Goal: Check status: Check status

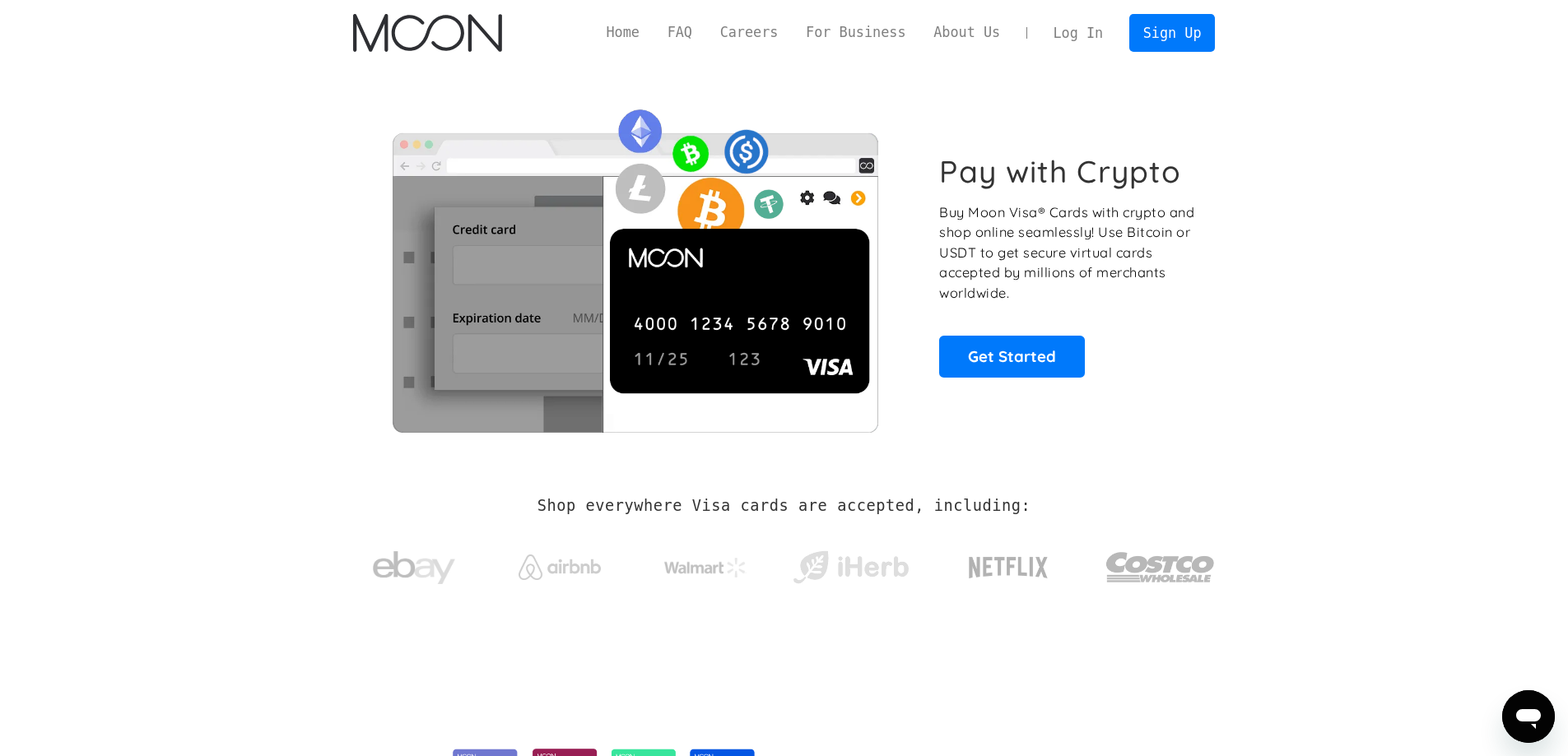
click at [1096, 29] on link "Log In" at bounding box center [1078, 33] width 77 height 36
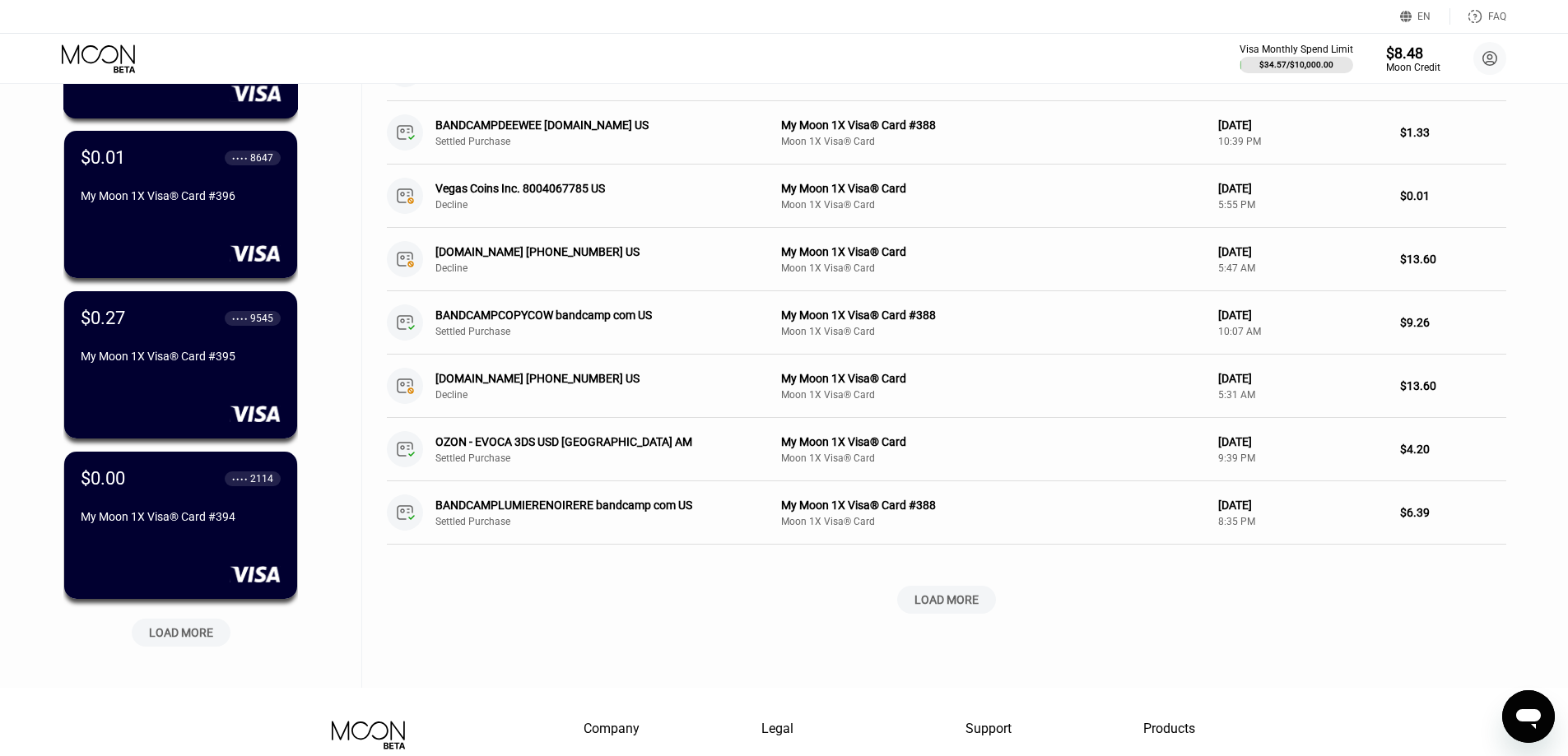
scroll to position [494, 0]
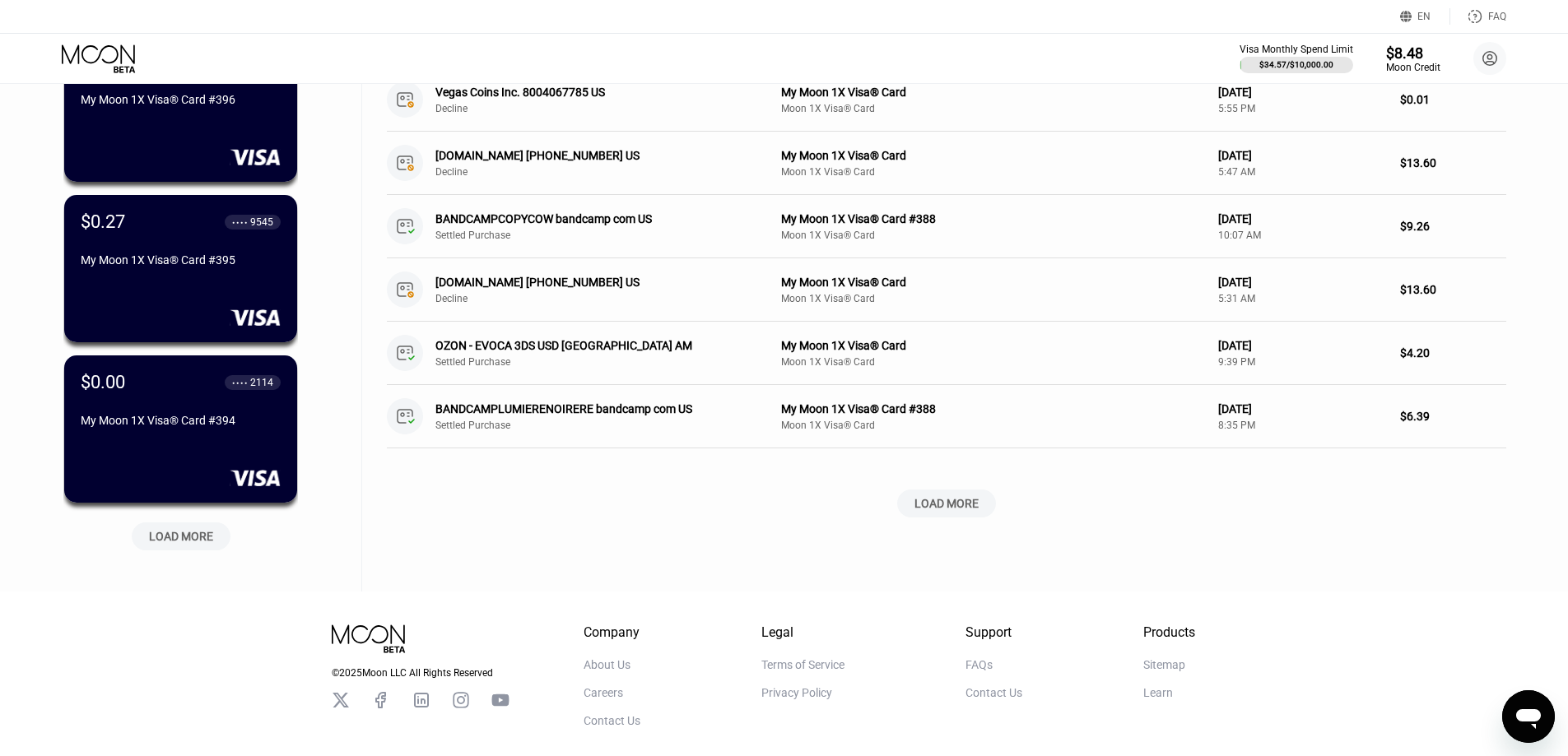
click at [210, 540] on div "LOAD MORE" at bounding box center [181, 537] width 64 height 15
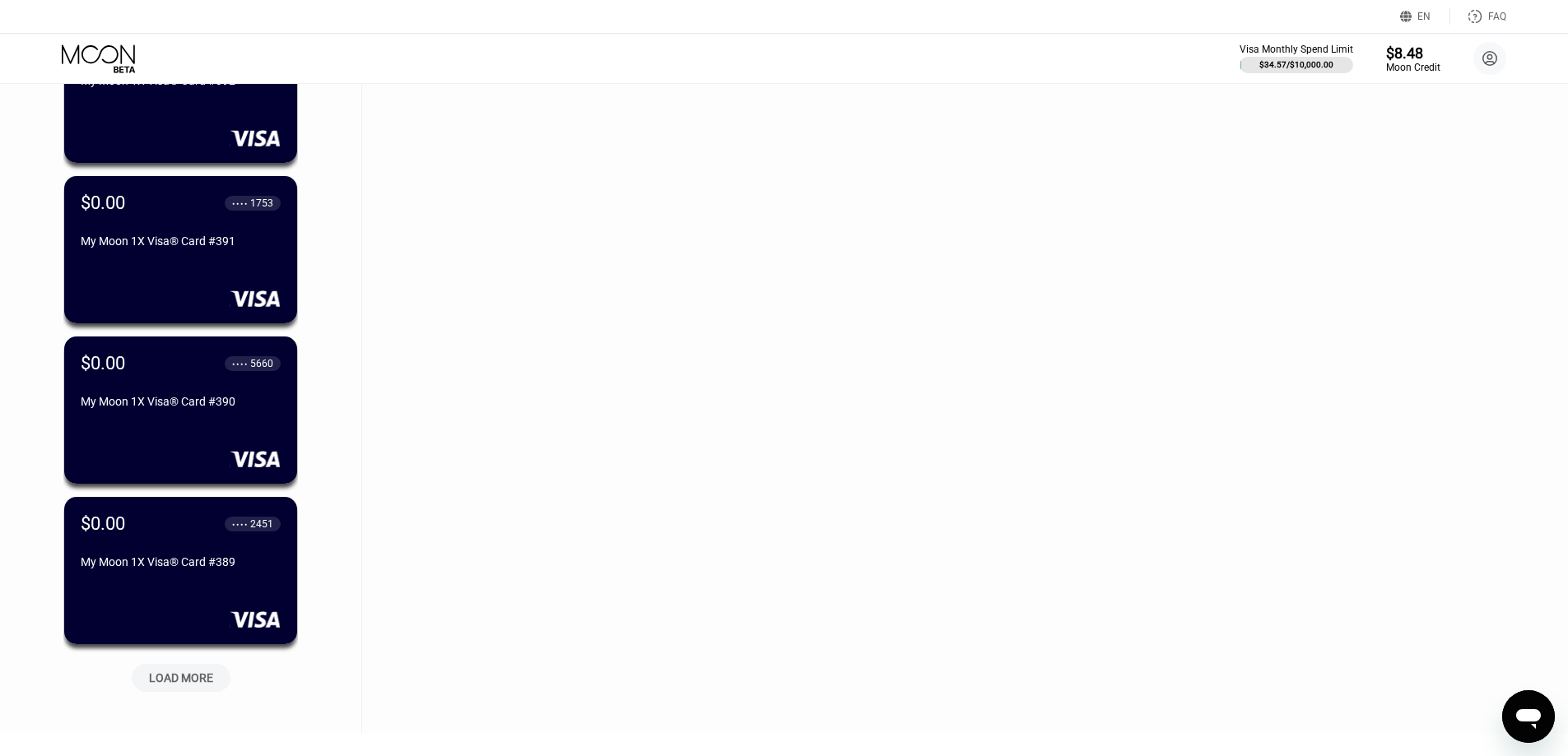
scroll to position [1235, 0]
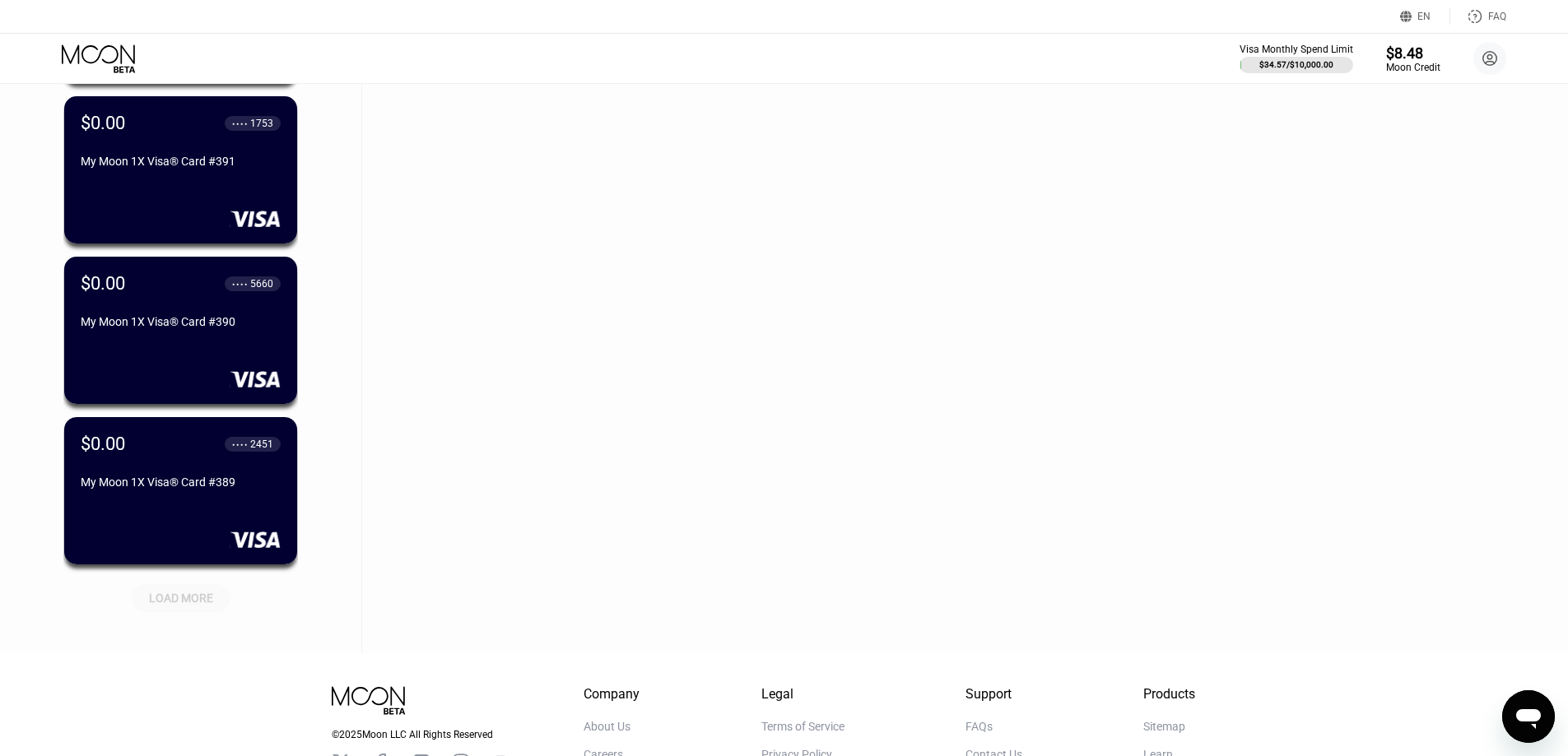
click at [179, 606] on div "LOAD MORE" at bounding box center [181, 598] width 64 height 15
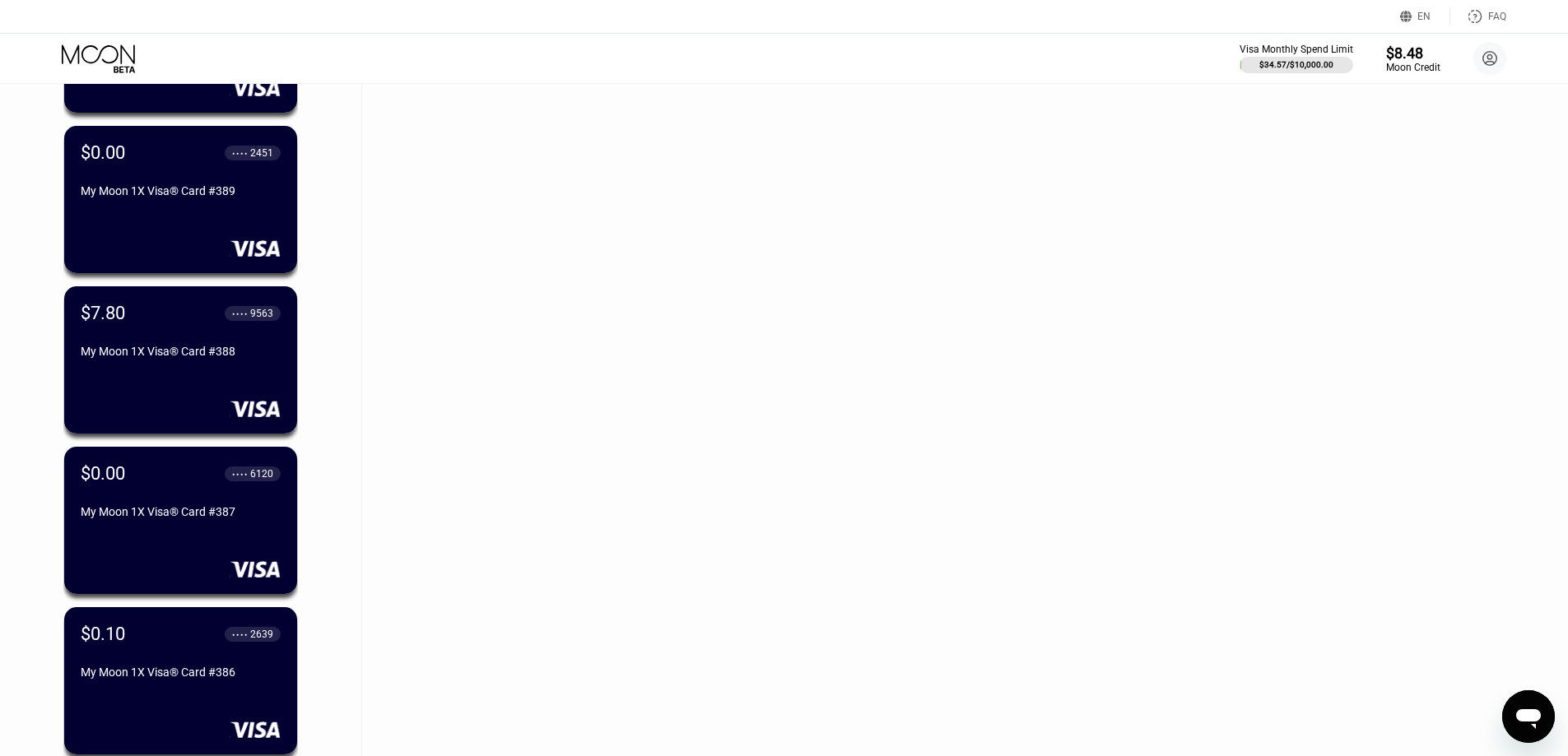
scroll to position [1975, 0]
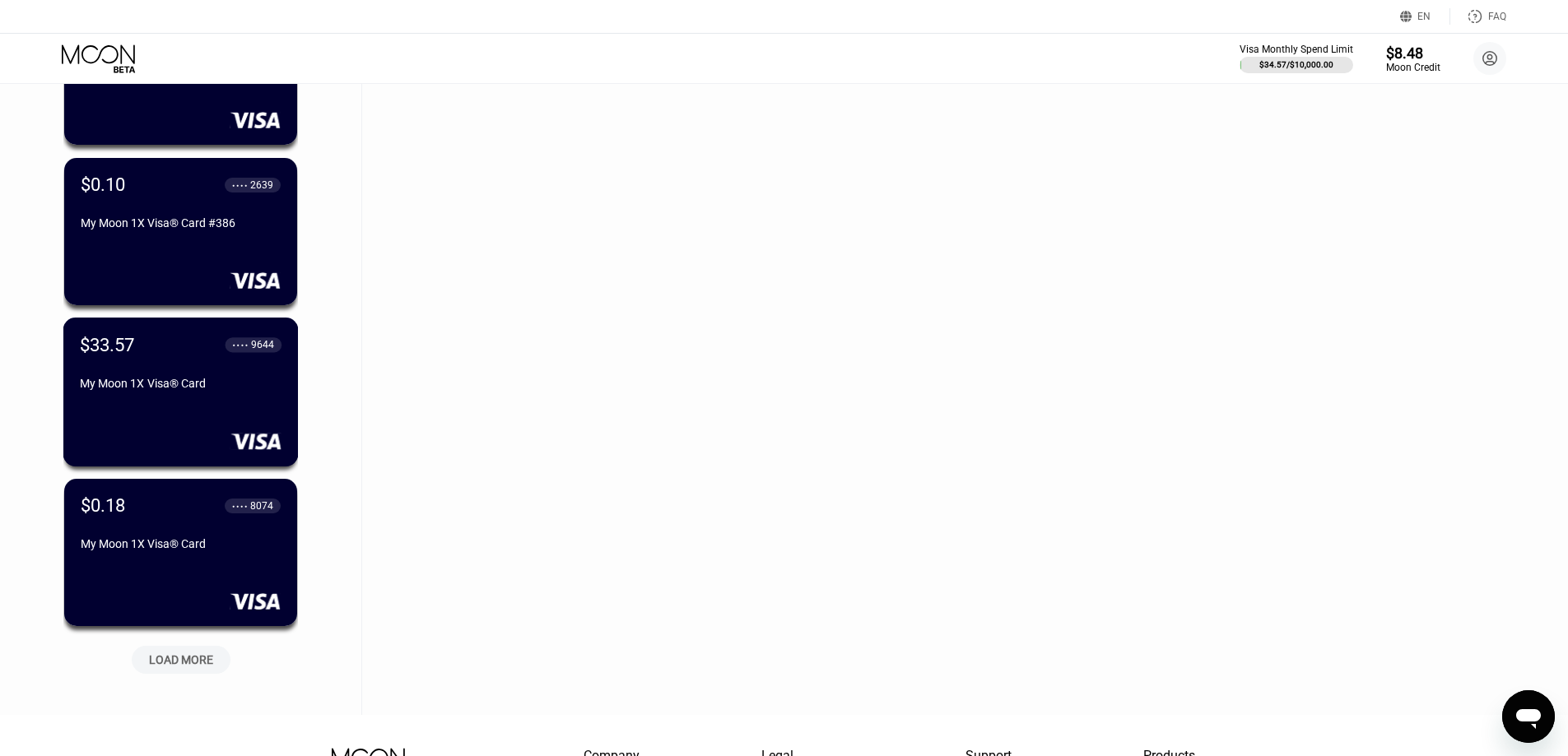
click at [205, 415] on div "$33.57 ● ● ● ● 9644 My Moon 1X Visa® Card" at bounding box center [180, 393] width 235 height 149
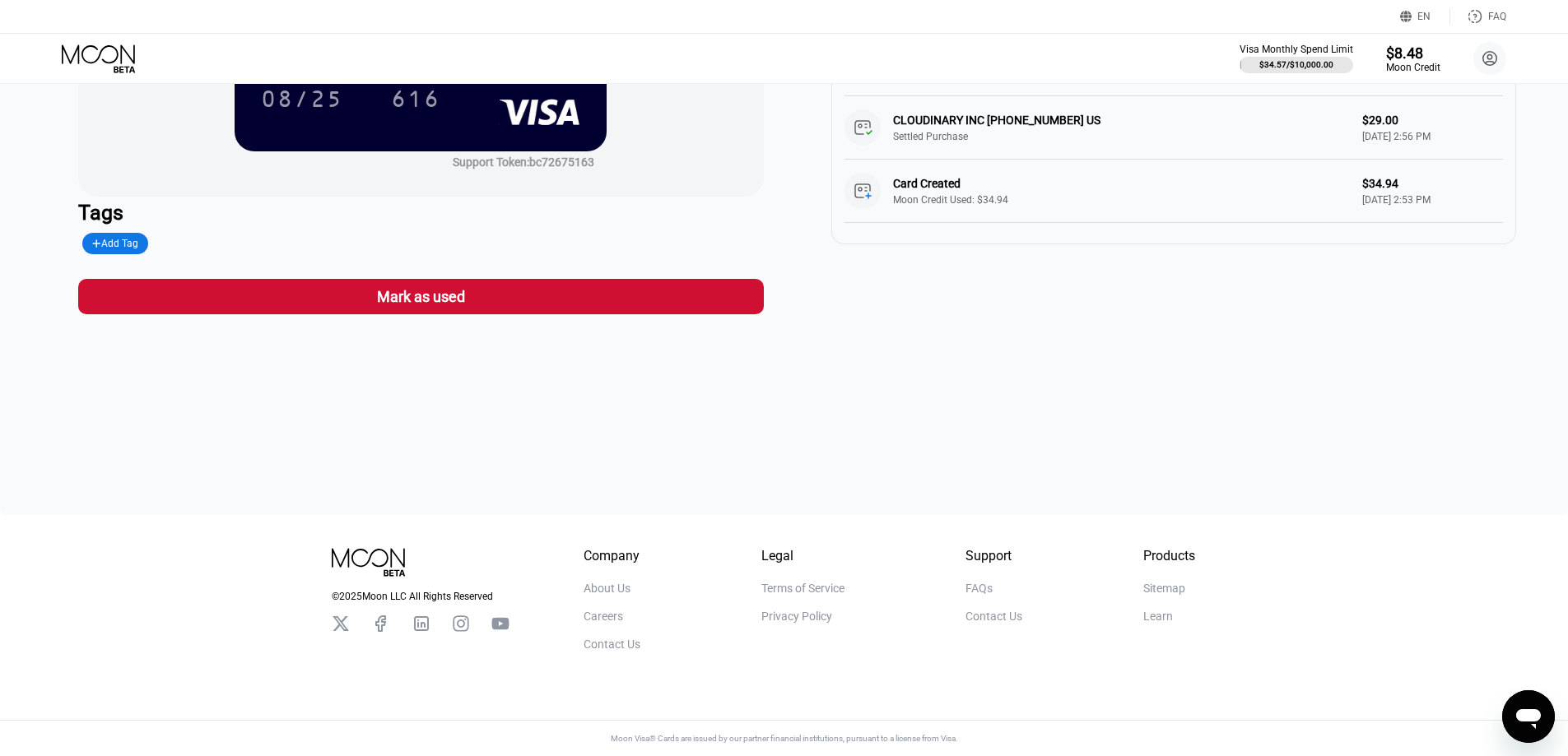
scroll to position [6, 0]
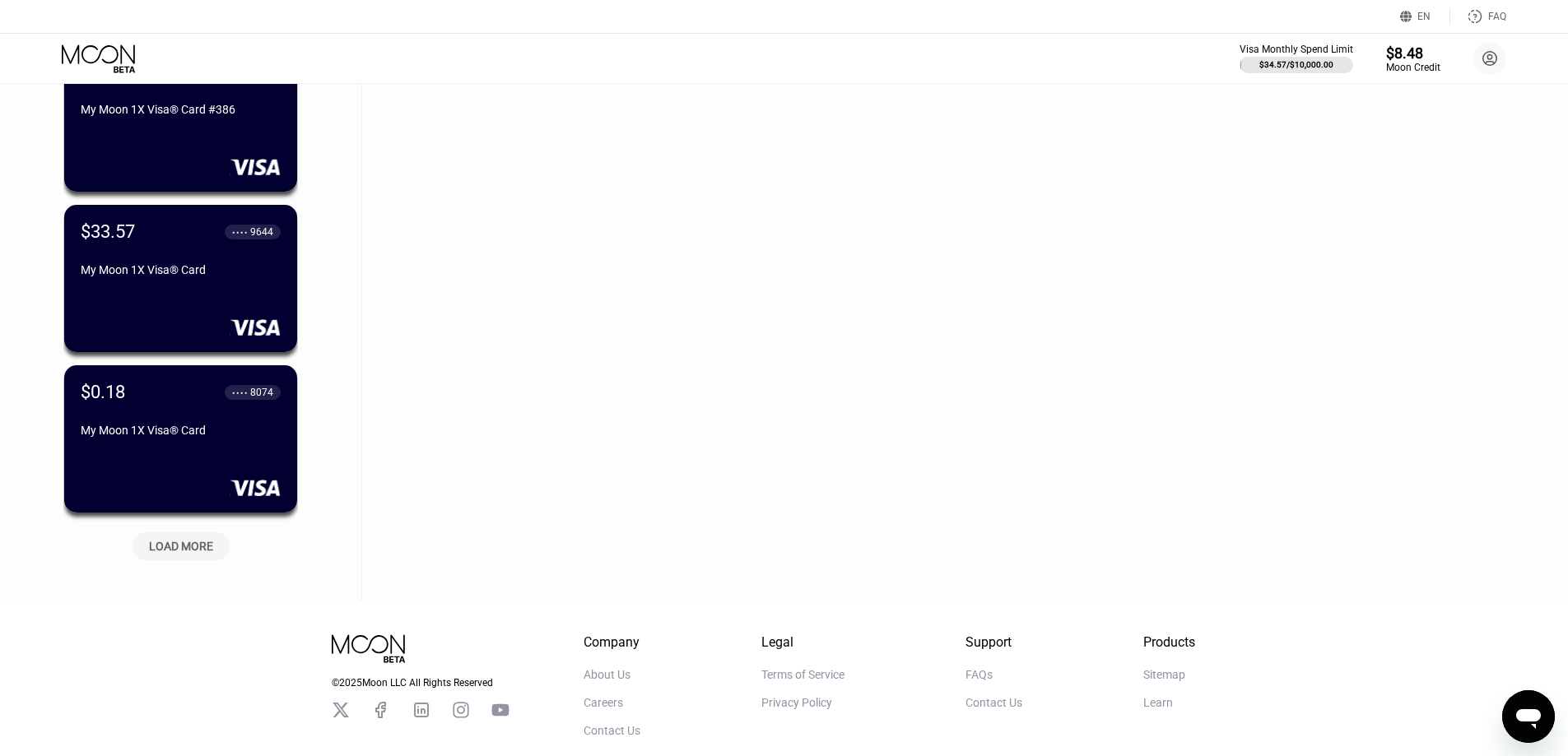
scroll to position [2190, 0]
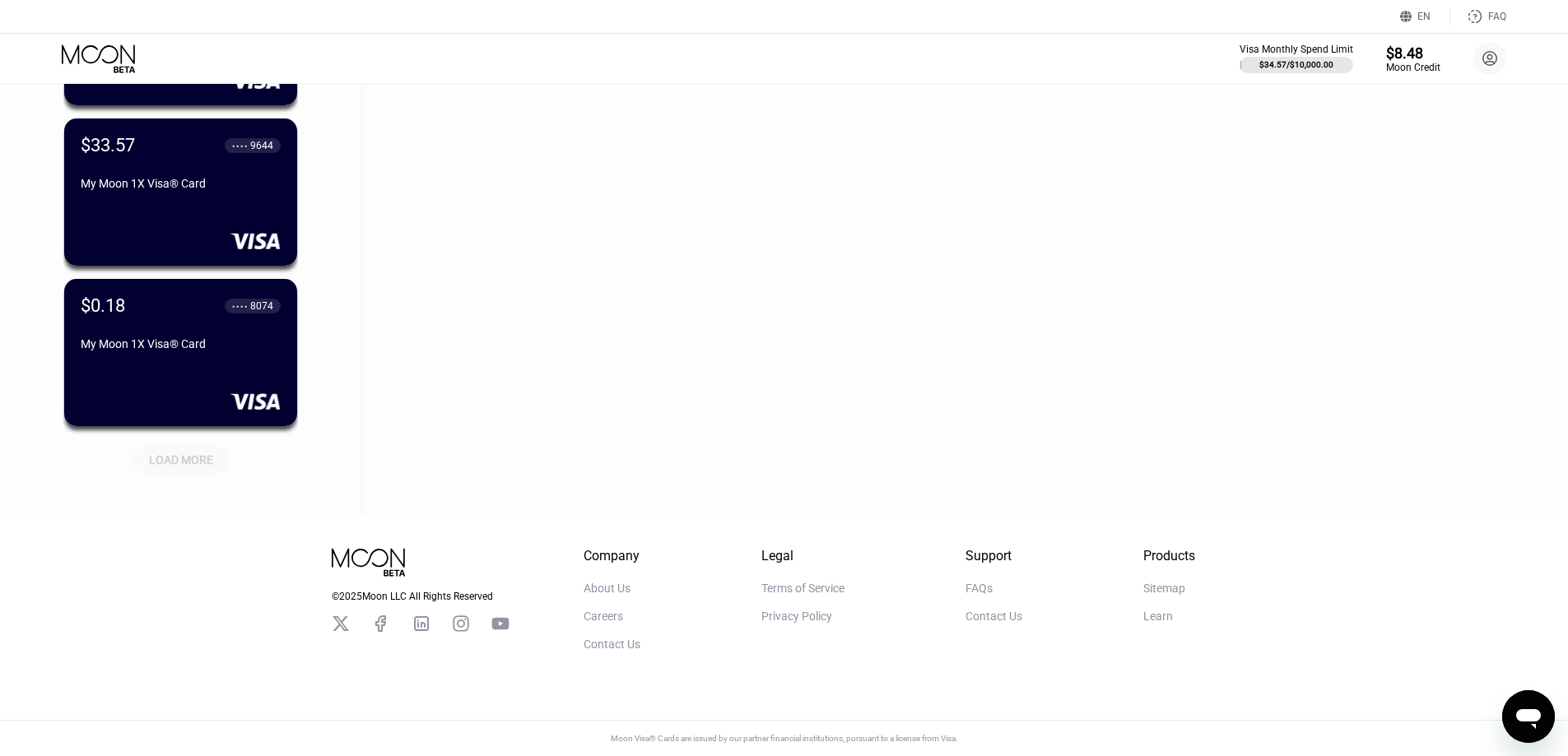
click at [191, 453] on div "LOAD MORE" at bounding box center [181, 461] width 64 height 15
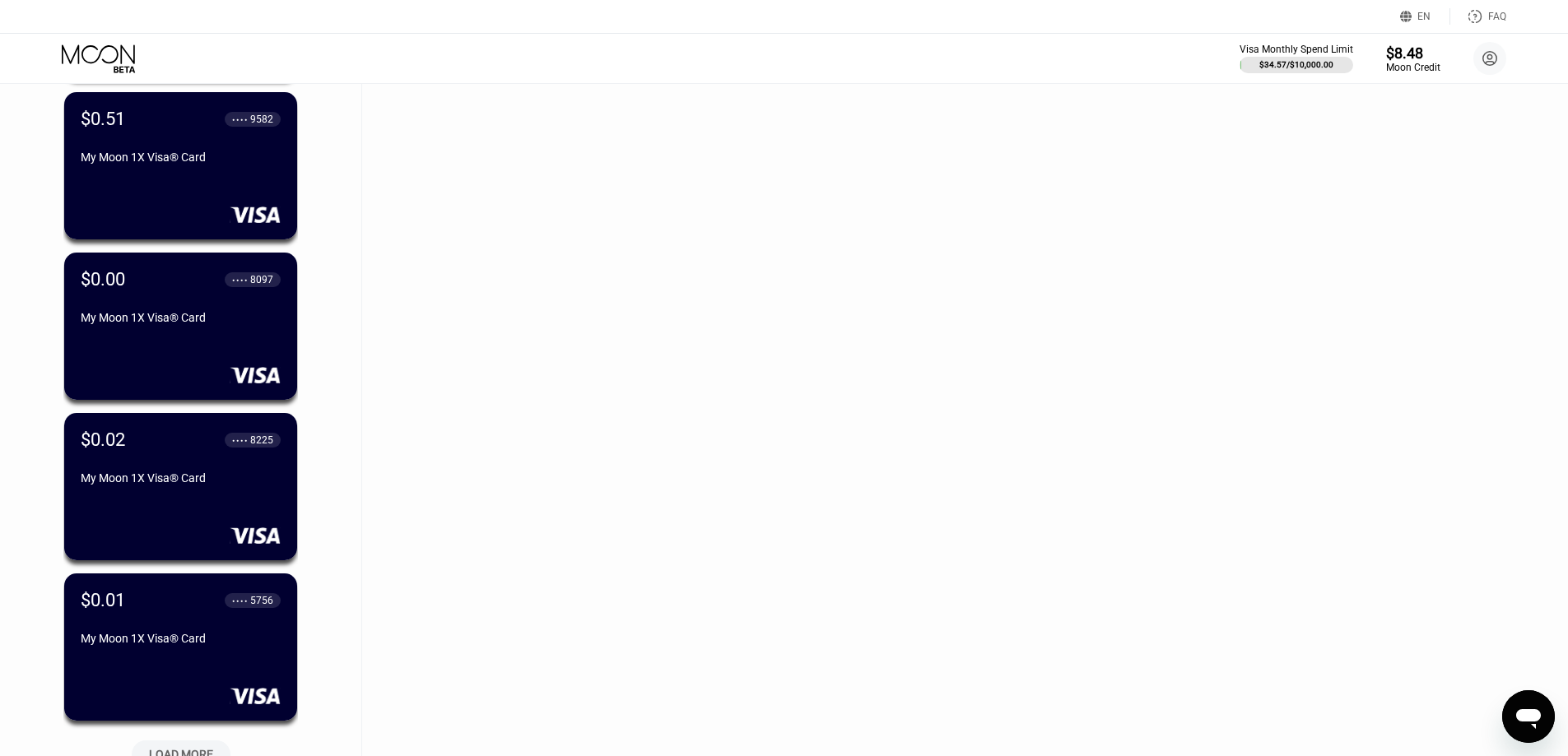
scroll to position [2992, 0]
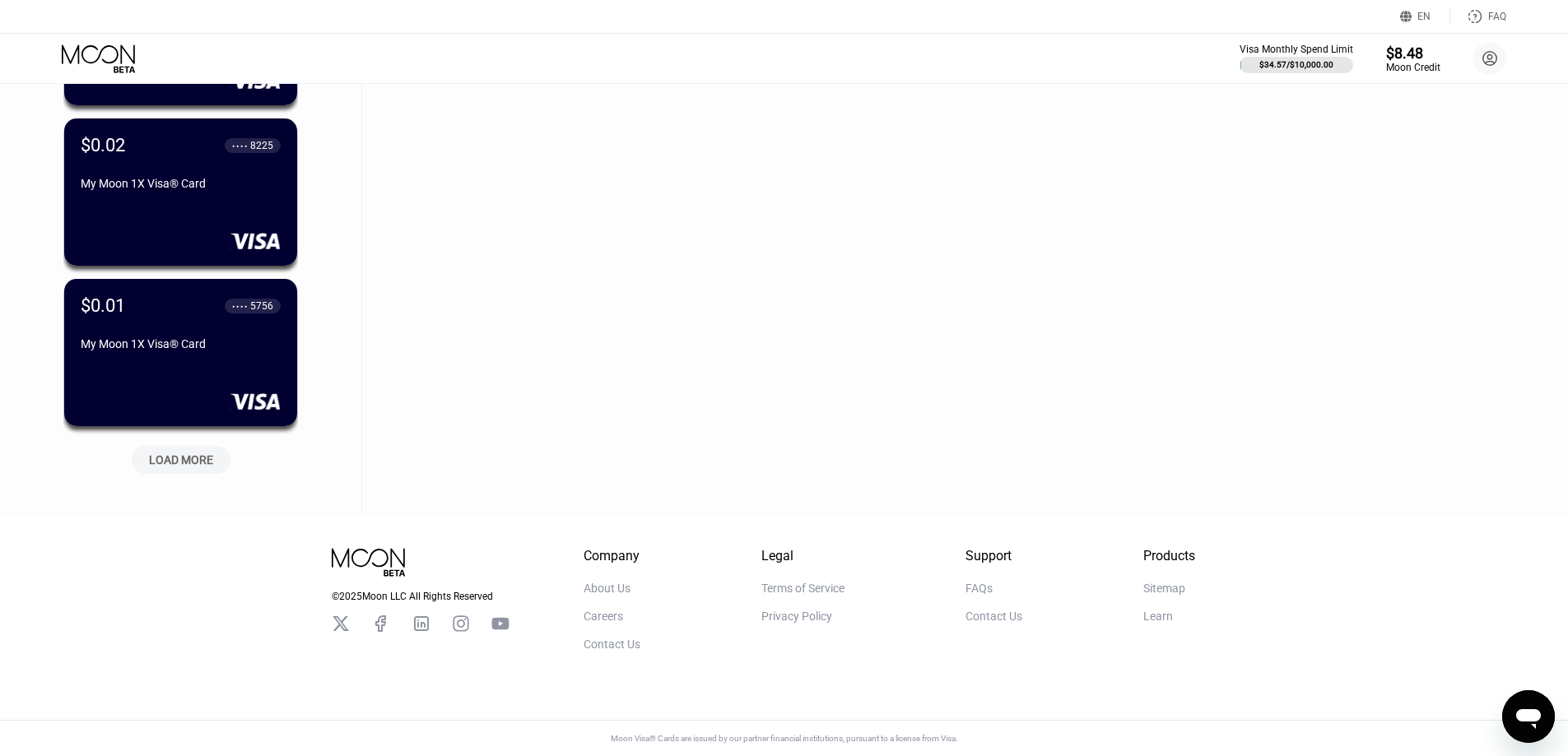
click at [189, 453] on div "LOAD MORE" at bounding box center [181, 461] width 64 height 15
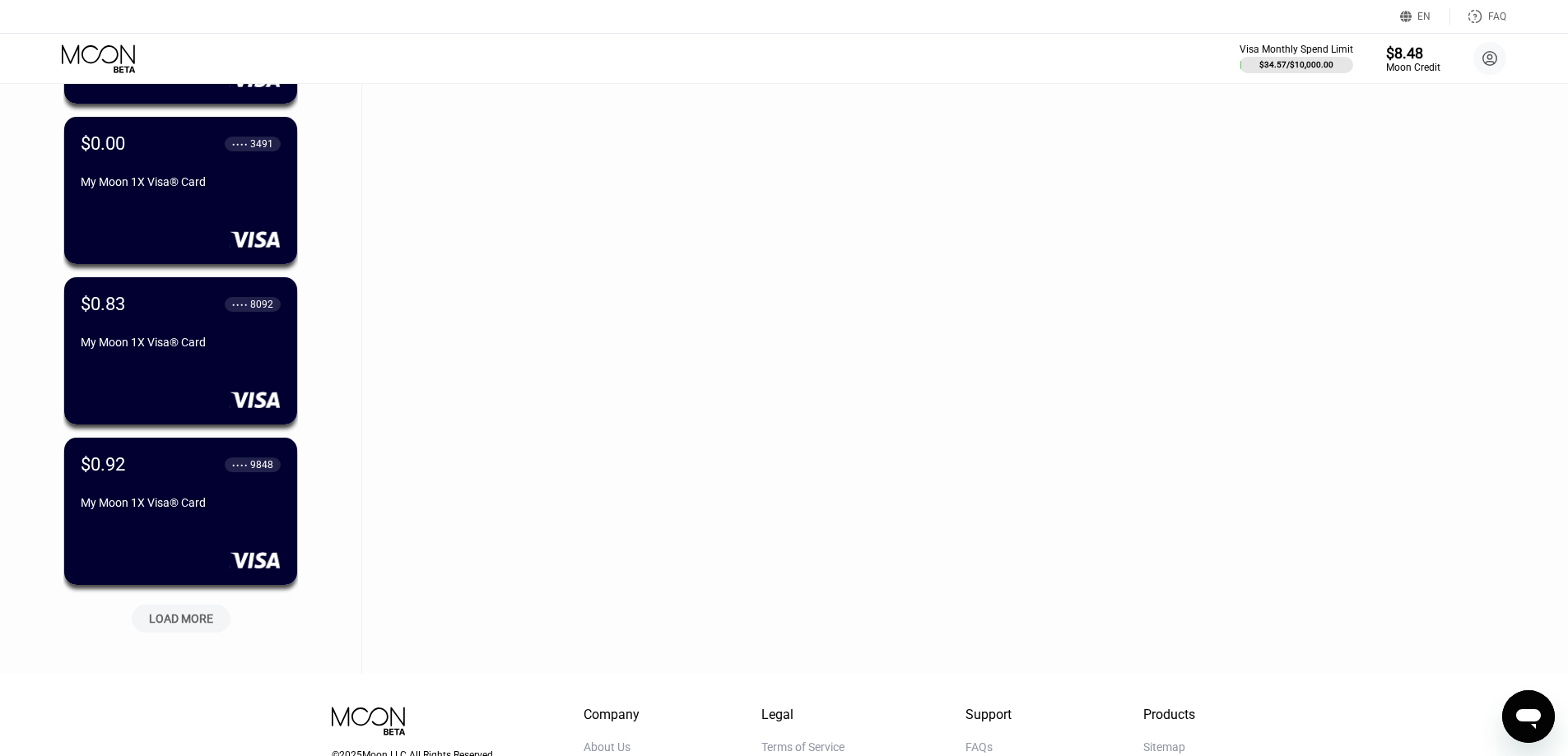
scroll to position [3794, 0]
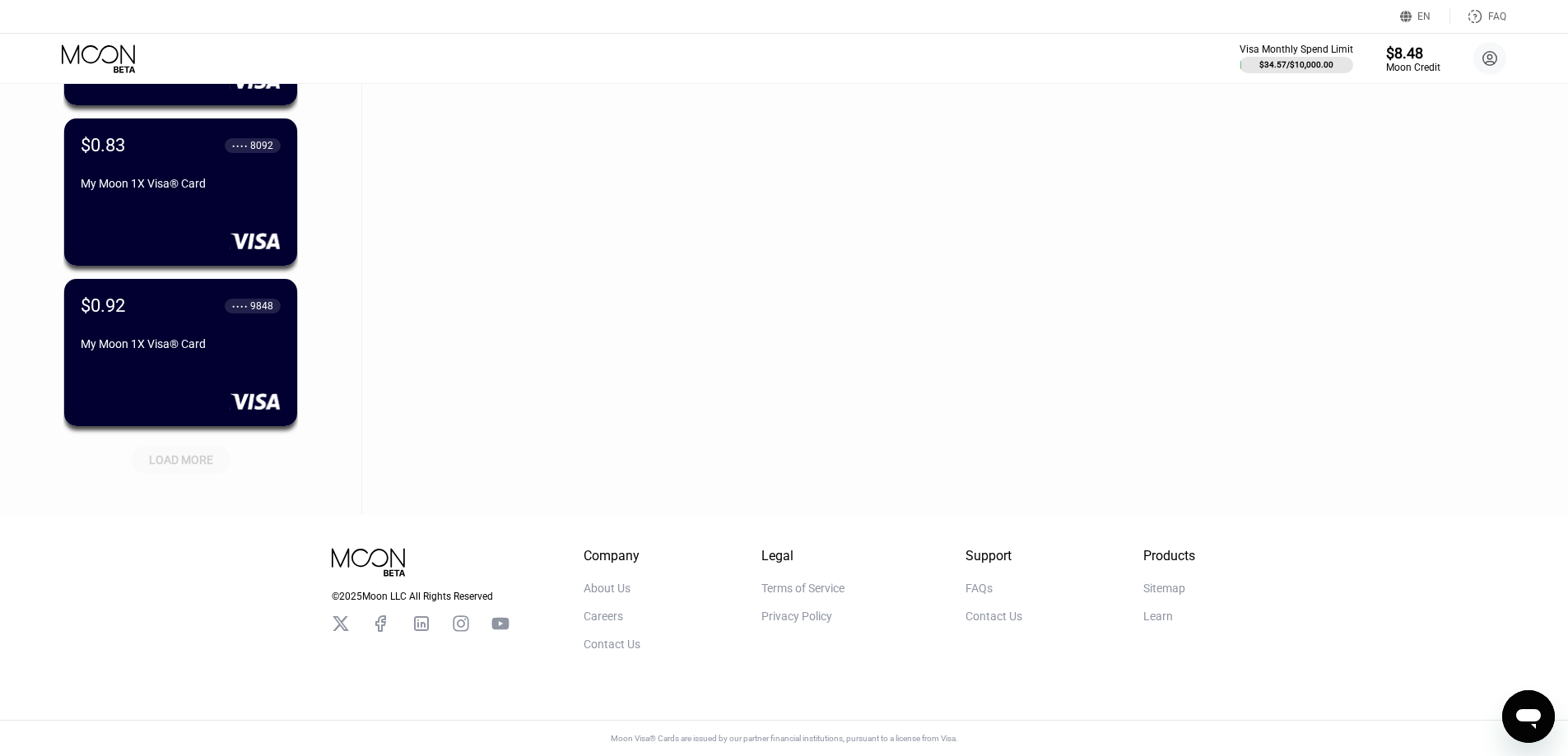
click at [184, 453] on div "LOAD MORE" at bounding box center [181, 461] width 64 height 15
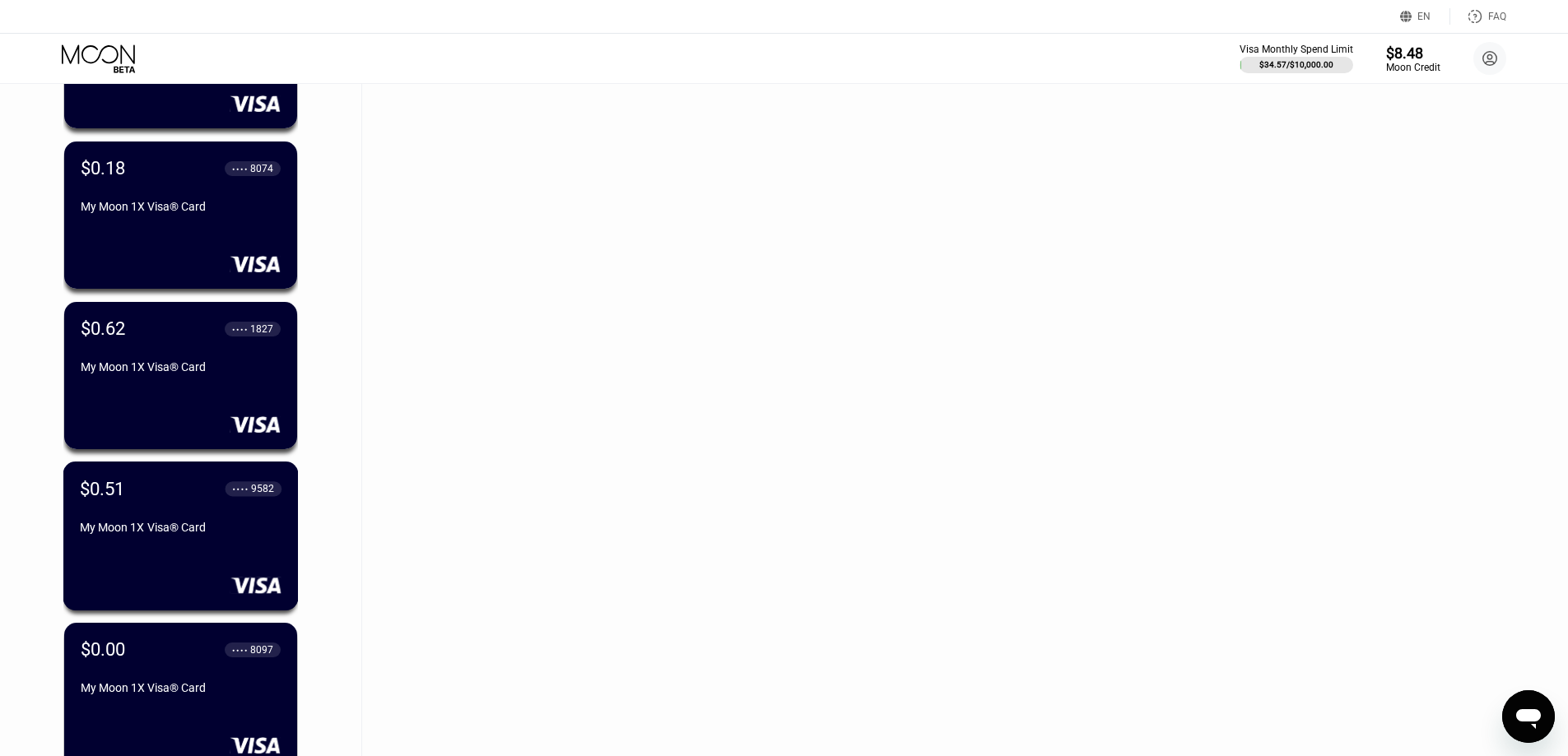
scroll to position [2066, 0]
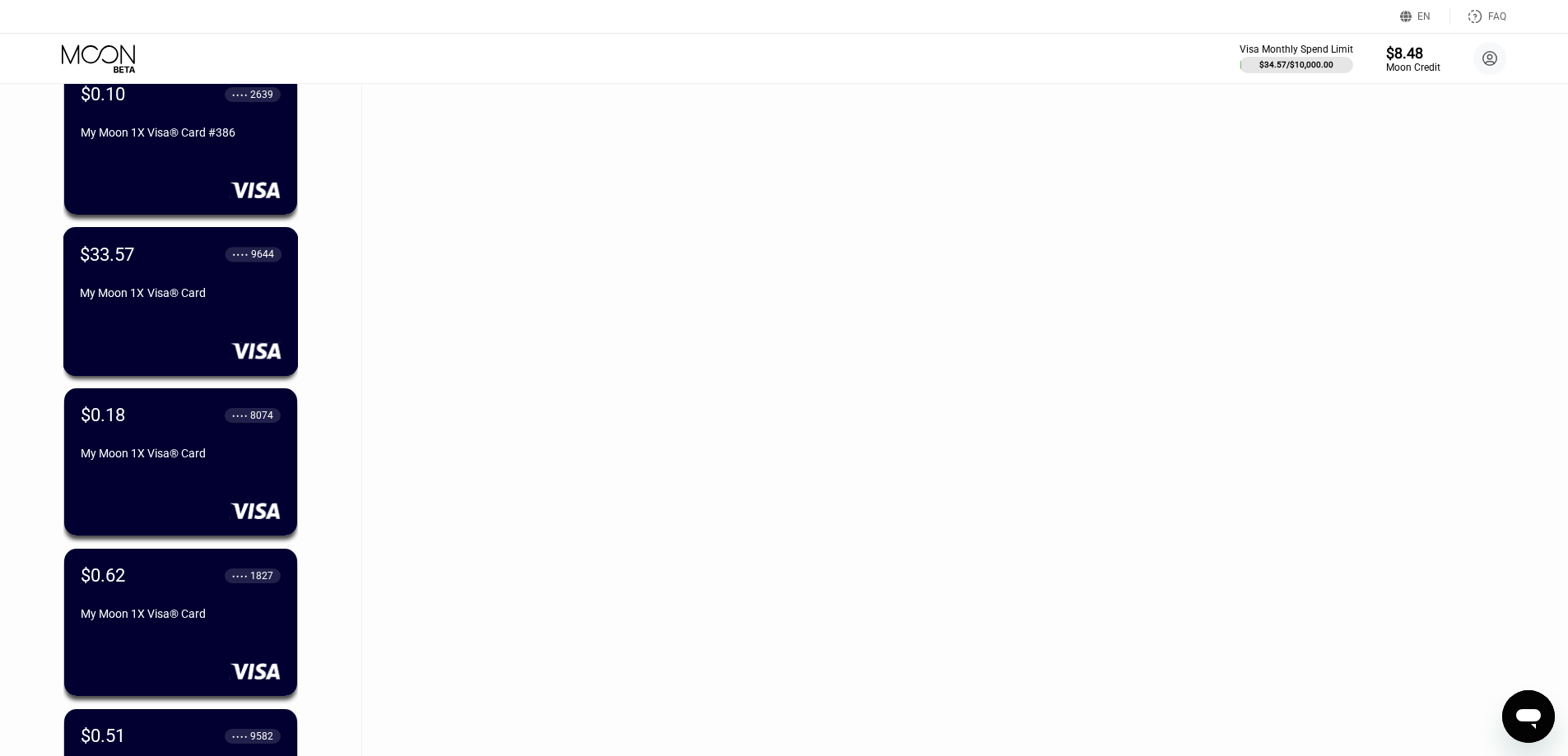
click at [169, 306] on div "My Moon 1X Visa® Card" at bounding box center [181, 295] width 202 height 20
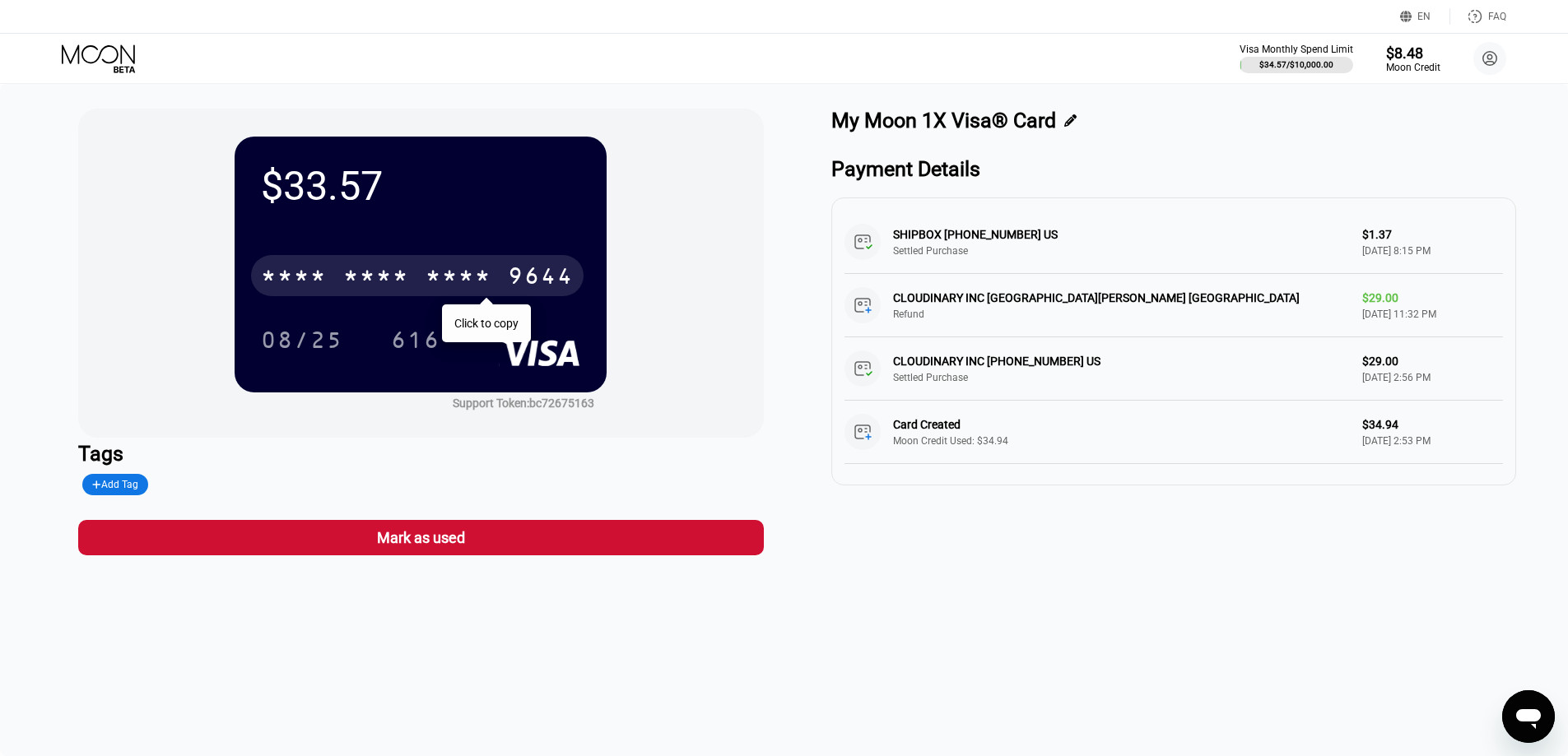
click at [441, 278] on div "* * * *" at bounding box center [459, 278] width 66 height 26
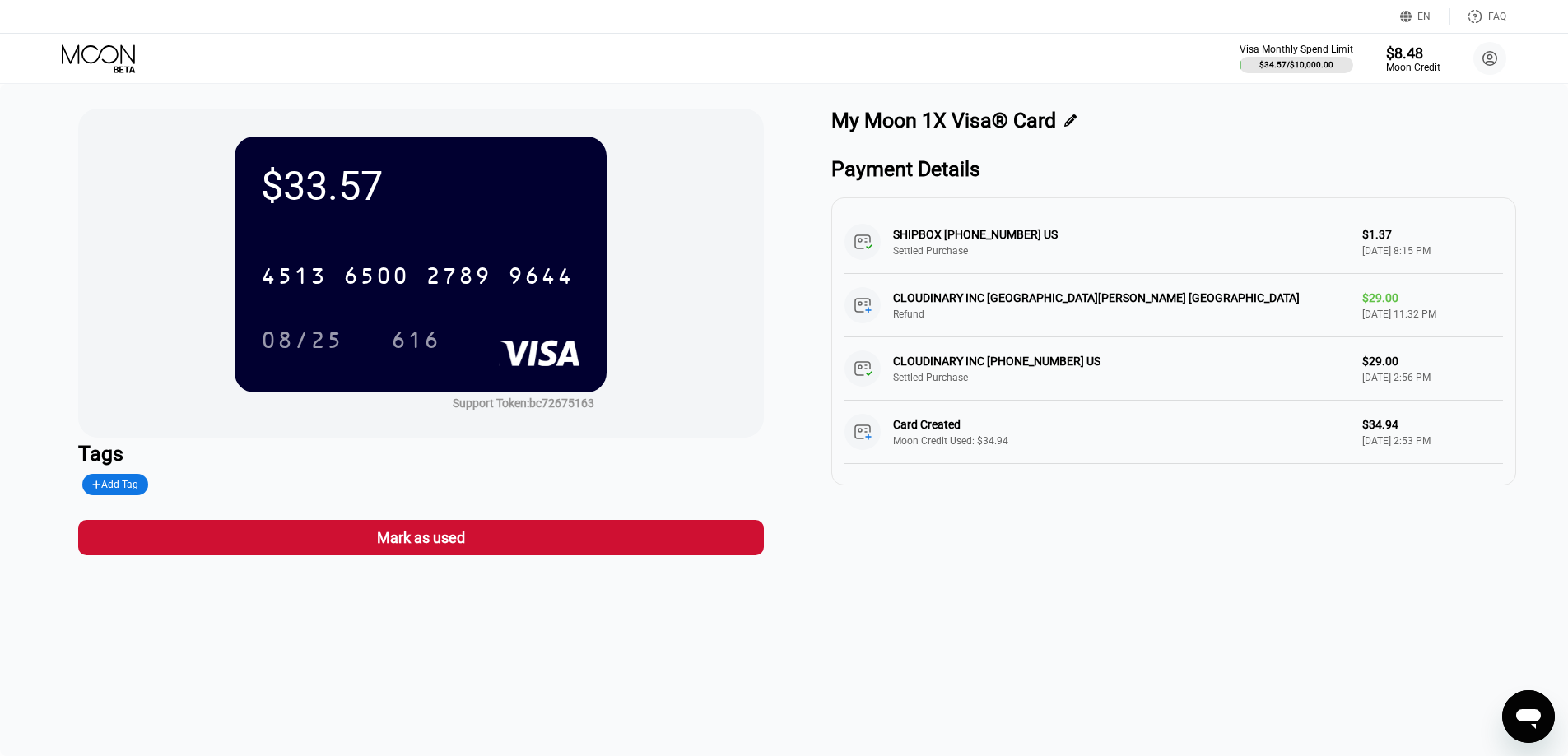
click at [72, 60] on icon at bounding box center [98, 54] width 74 height 19
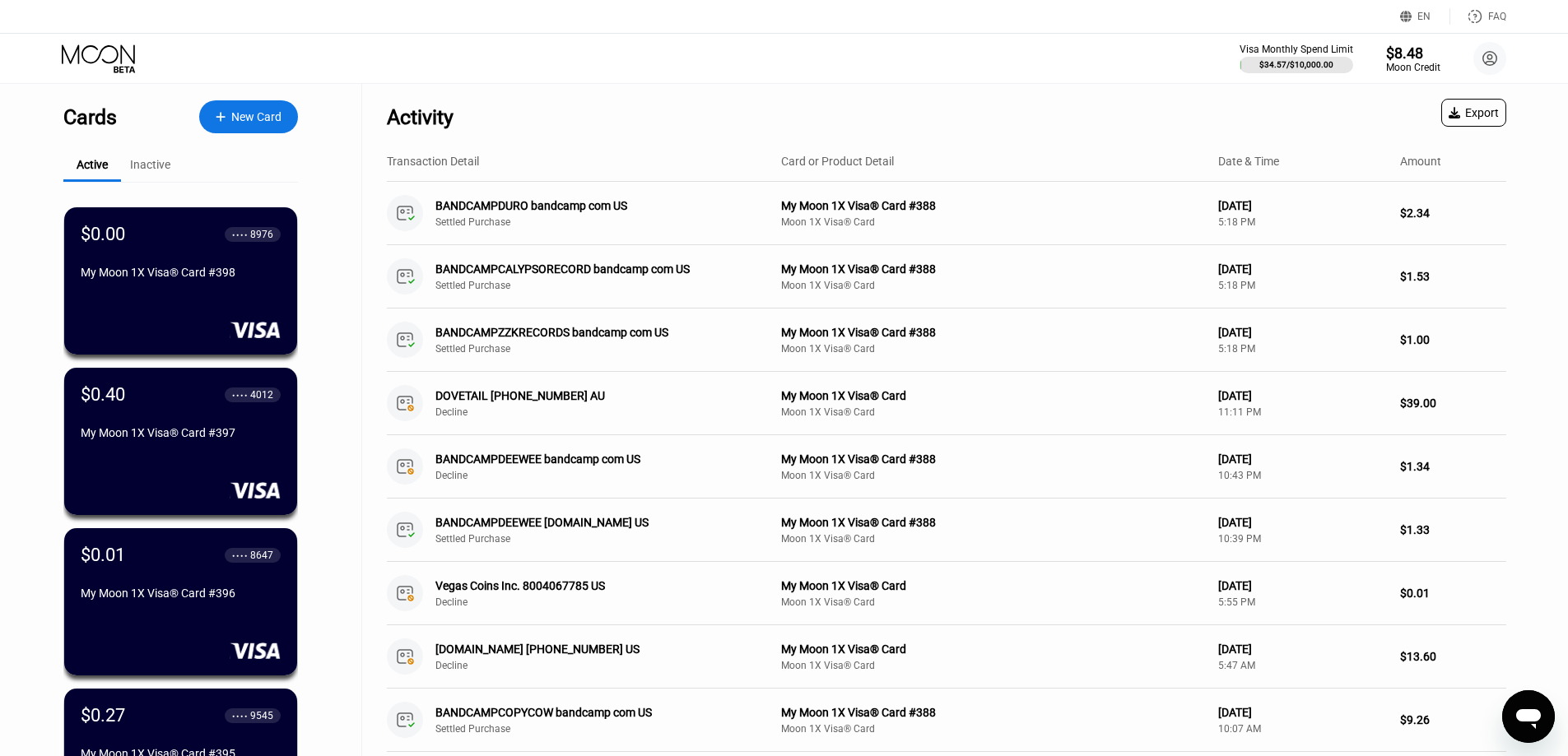
drag, startPoint x: 151, startPoint y: 443, endPoint x: 1136, endPoint y: 129, distance: 1033.8
click at [154, 440] on div "My Moon 1X Visa® Card #397" at bounding box center [180, 433] width 200 height 13
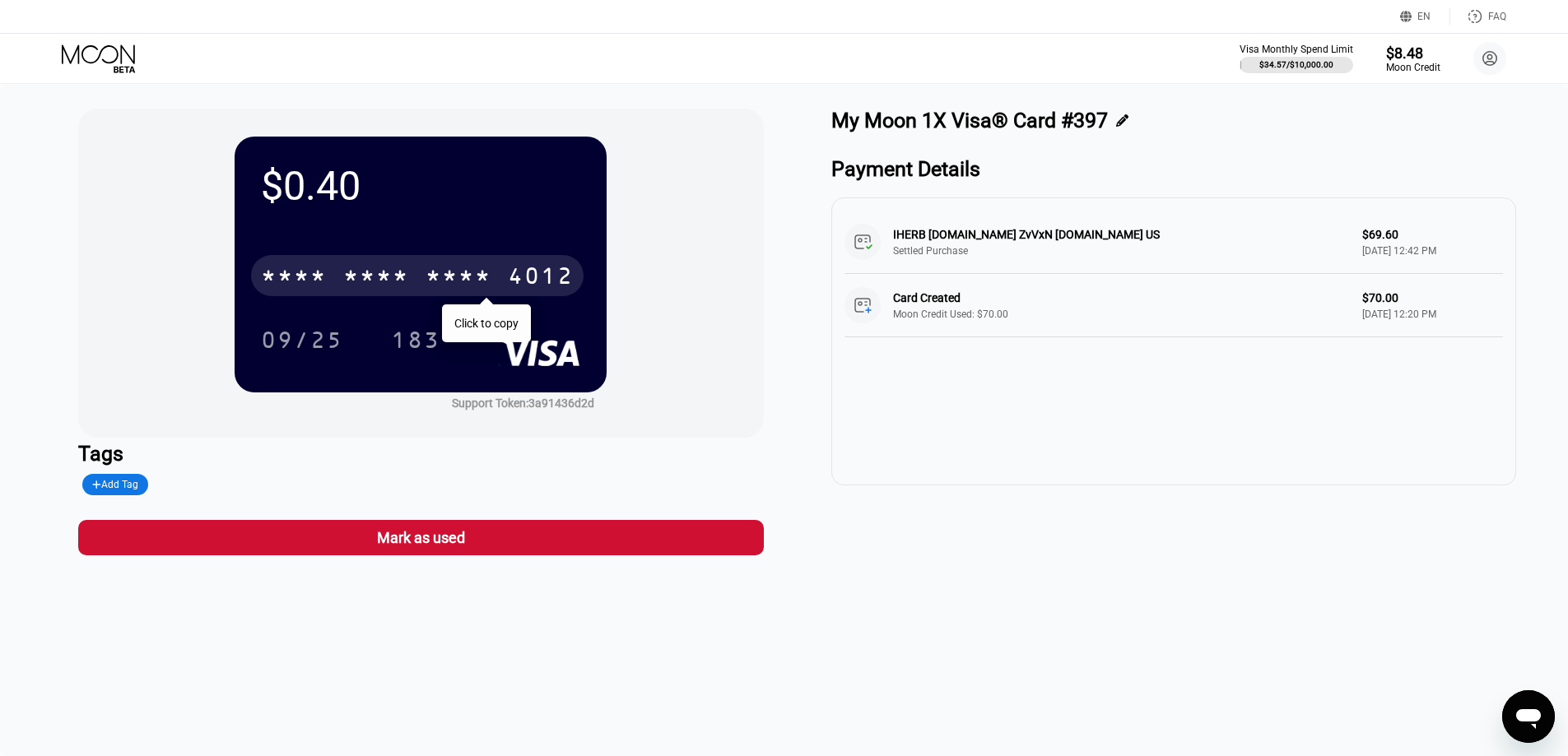
click at [396, 285] on div "* * * *" at bounding box center [377, 278] width 66 height 26
